Goal: Task Accomplishment & Management: Use online tool/utility

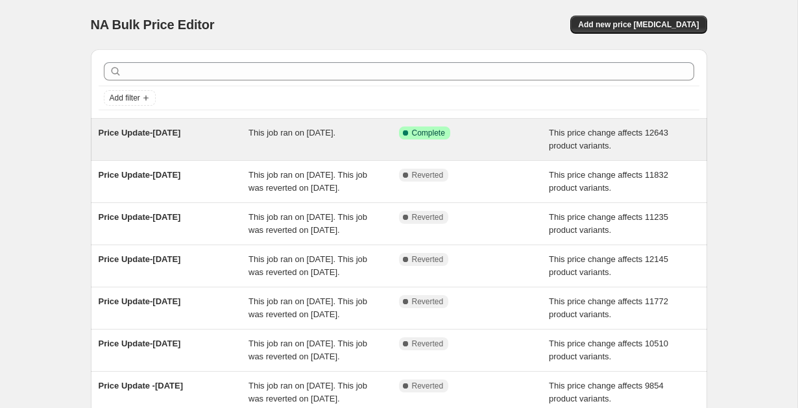
click at [178, 133] on span "Price Update-[DATE]" at bounding box center [140, 133] width 82 height 10
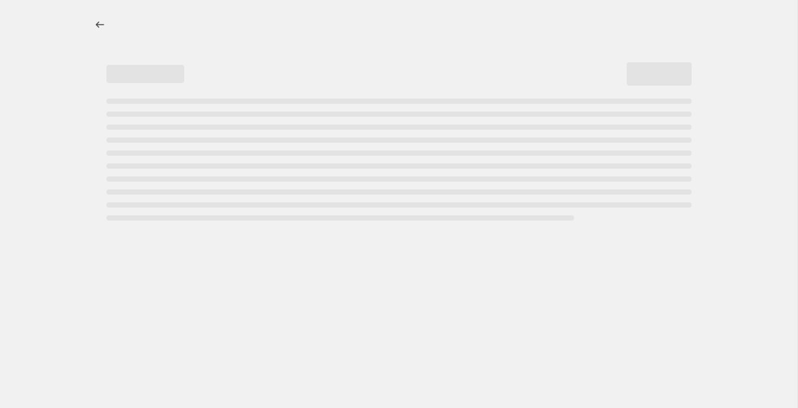
select select "no_change"
select select "pp"
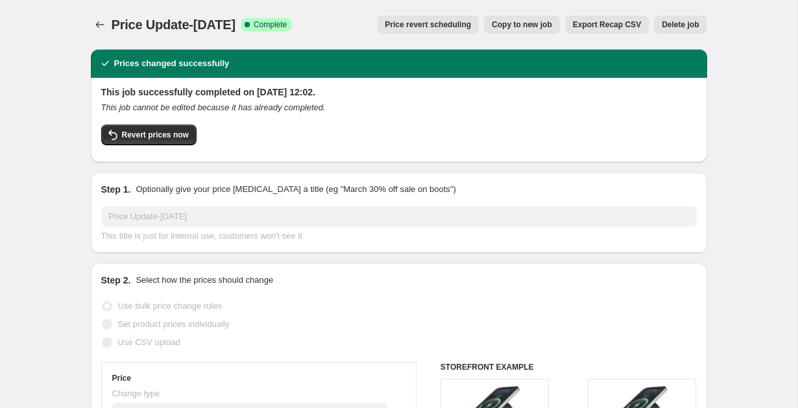
click at [536, 20] on span "Copy to new job" at bounding box center [522, 24] width 60 height 10
select select "no_change"
select select "pp"
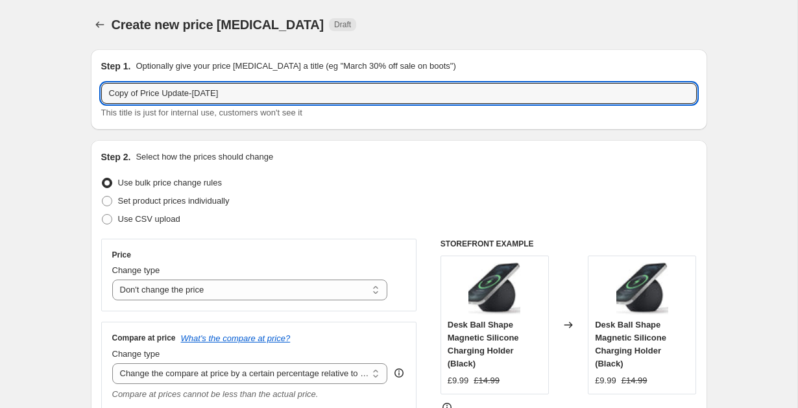
drag, startPoint x: 140, startPoint y: 93, endPoint x: 78, endPoint y: 92, distance: 61.7
click at [206, 93] on input "Price Update-[DATE]" at bounding box center [399, 93] width 596 height 21
type input "Price Update-[DATE]"
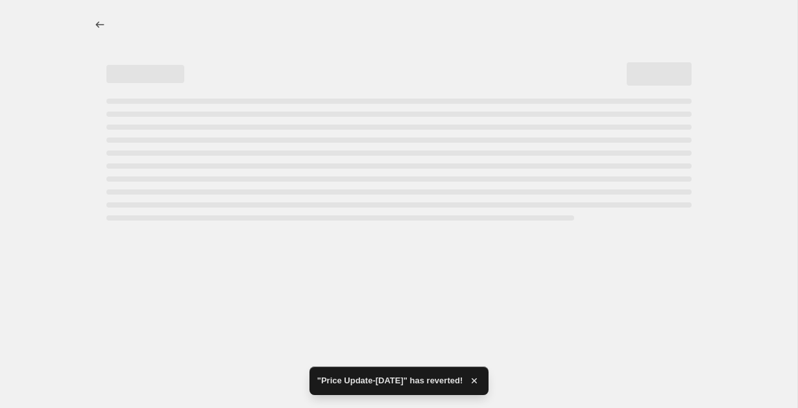
select select "no_change"
select select "pp"
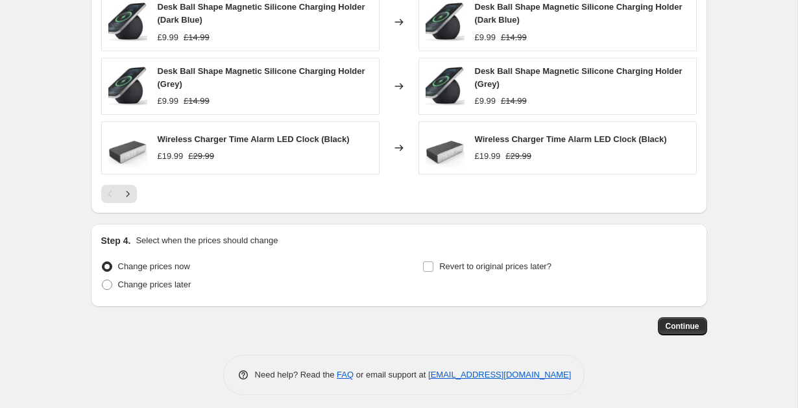
scroll to position [923, 0]
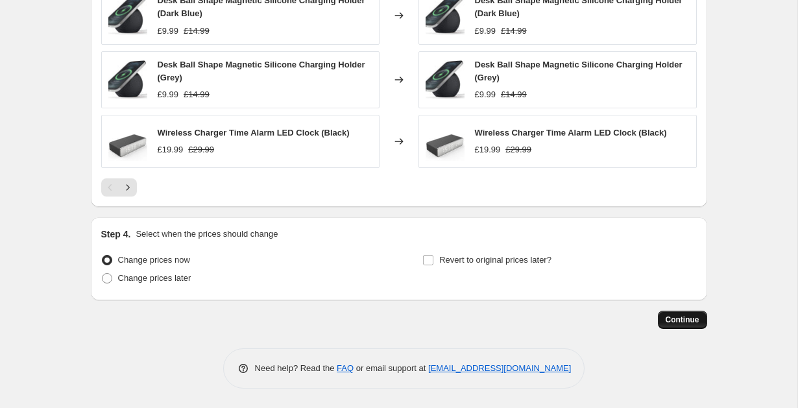
click at [676, 318] on span "Continue" at bounding box center [683, 320] width 34 height 10
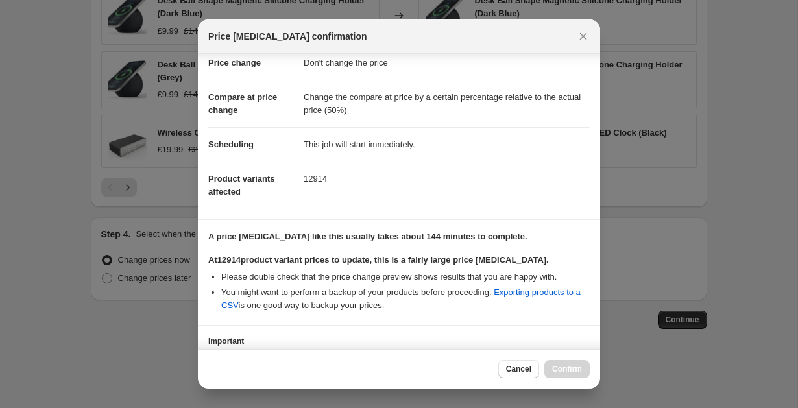
scroll to position [130, 0]
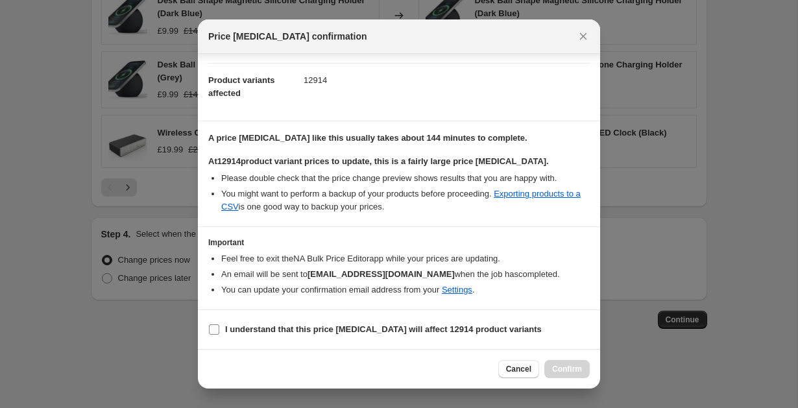
click at [212, 331] on input "I understand that this price [MEDICAL_DATA] will affect 12914 product variants" at bounding box center [214, 330] width 10 height 10
checkbox input "true"
click at [558, 367] on span "Confirm" at bounding box center [567, 369] width 30 height 10
type input "Price Update-[DATE]"
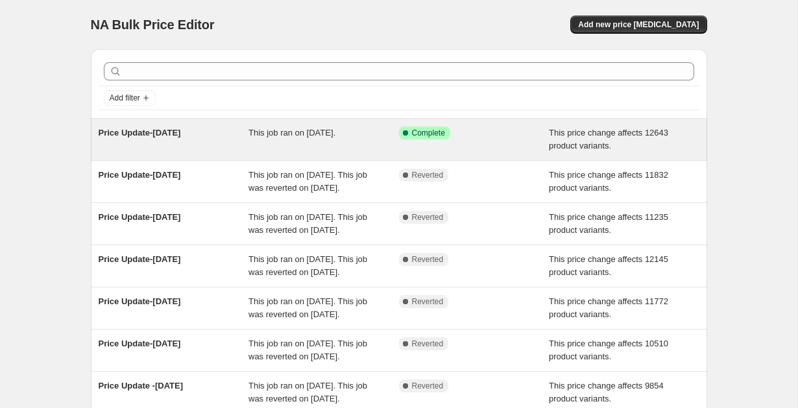
click at [140, 133] on span "Price Update-October 6th" at bounding box center [140, 133] width 82 height 10
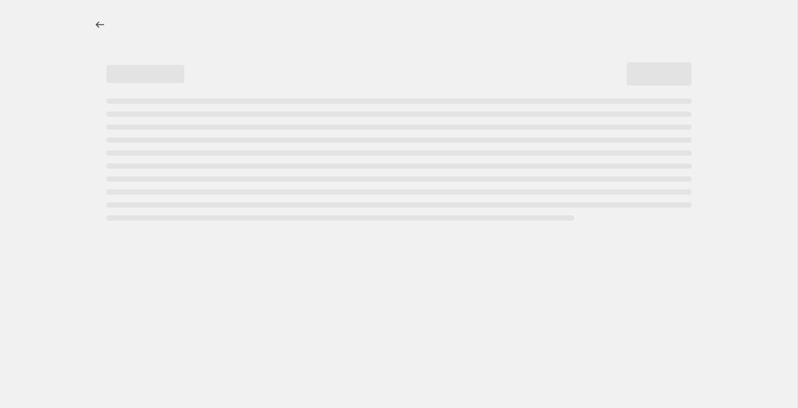
select select "no_change"
select select "pp"
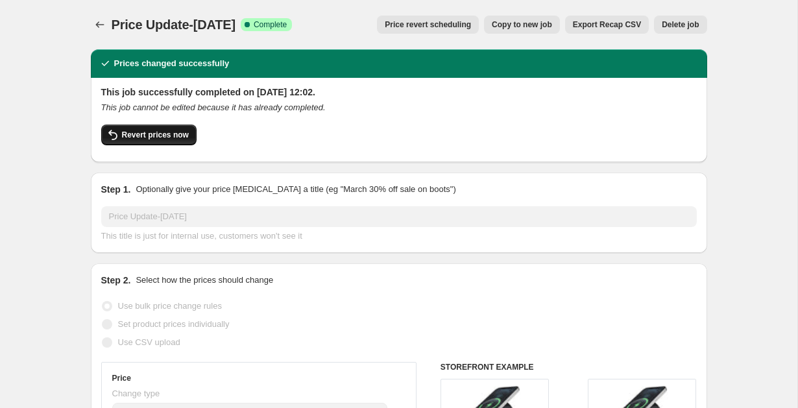
click at [156, 137] on span "Revert prices now" at bounding box center [155, 135] width 67 height 10
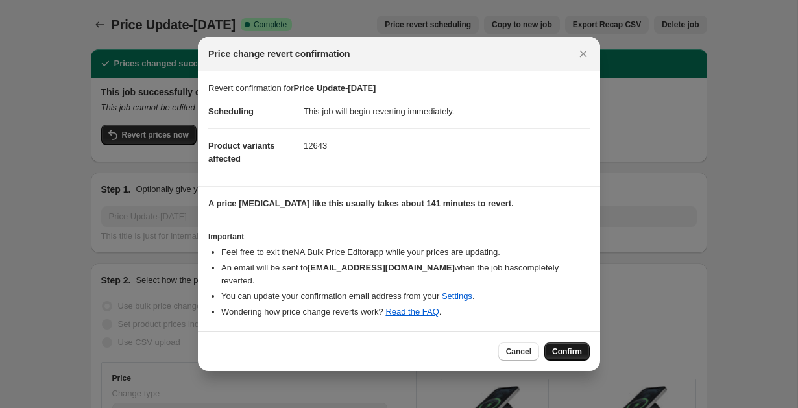
click at [569, 347] on span "Confirm" at bounding box center [567, 352] width 30 height 10
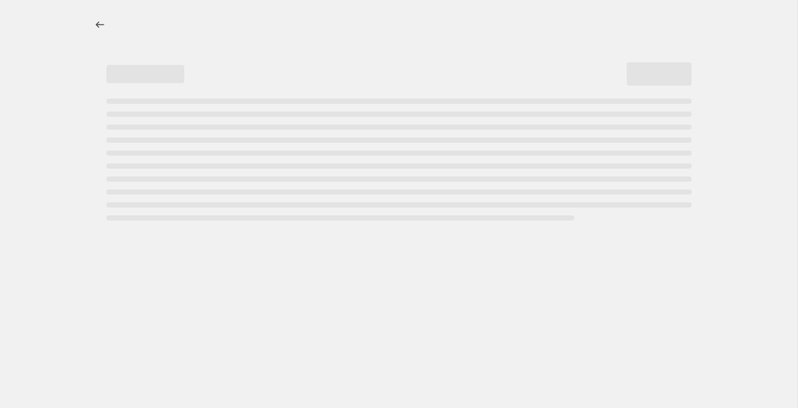
select select "no_change"
select select "pp"
select select "no_change"
select select "pp"
